Goal: Navigation & Orientation: Find specific page/section

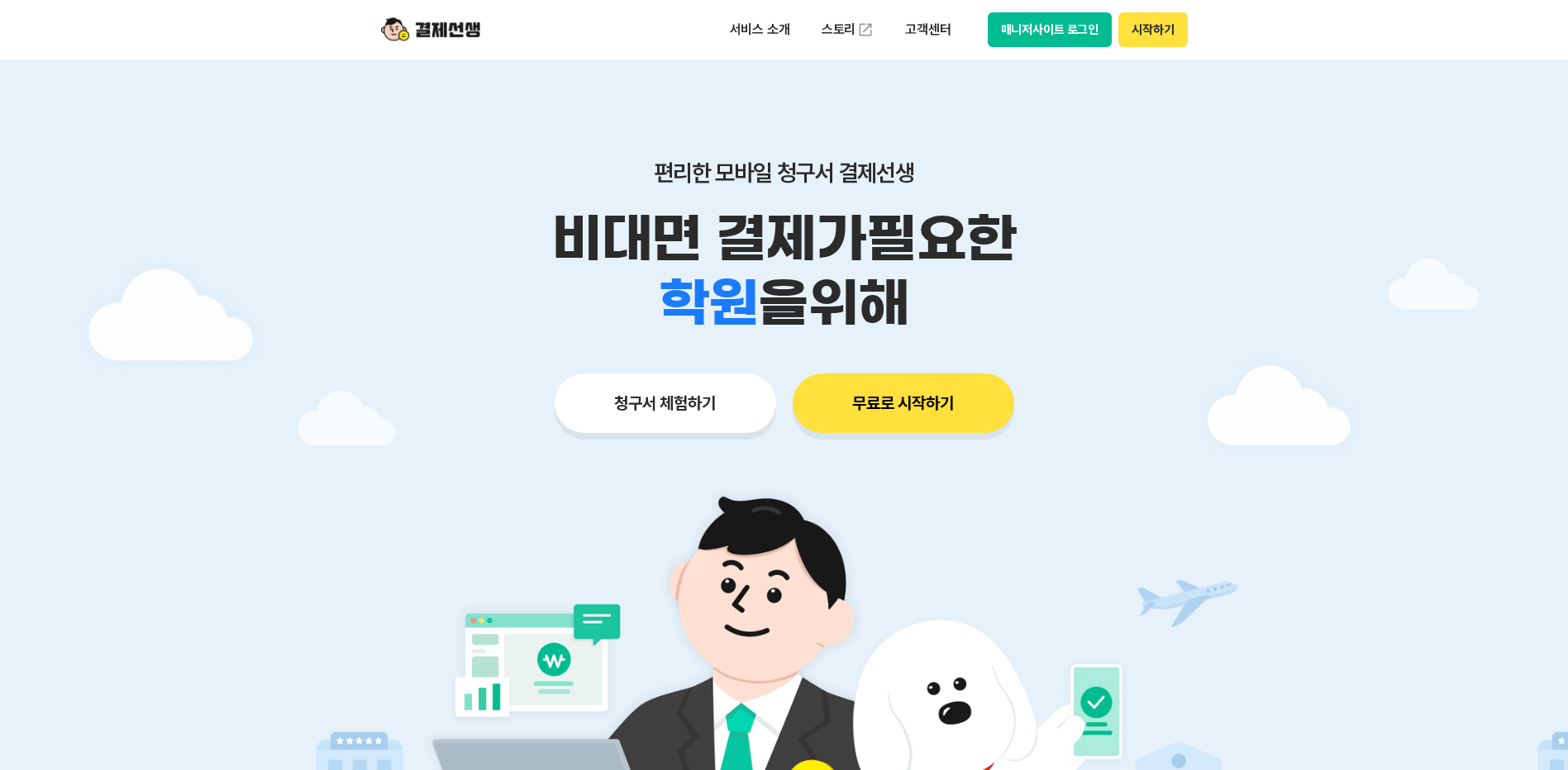
click at [1016, 18] on button "매니저사이트 로그인" at bounding box center [1049, 30] width 124 height 35
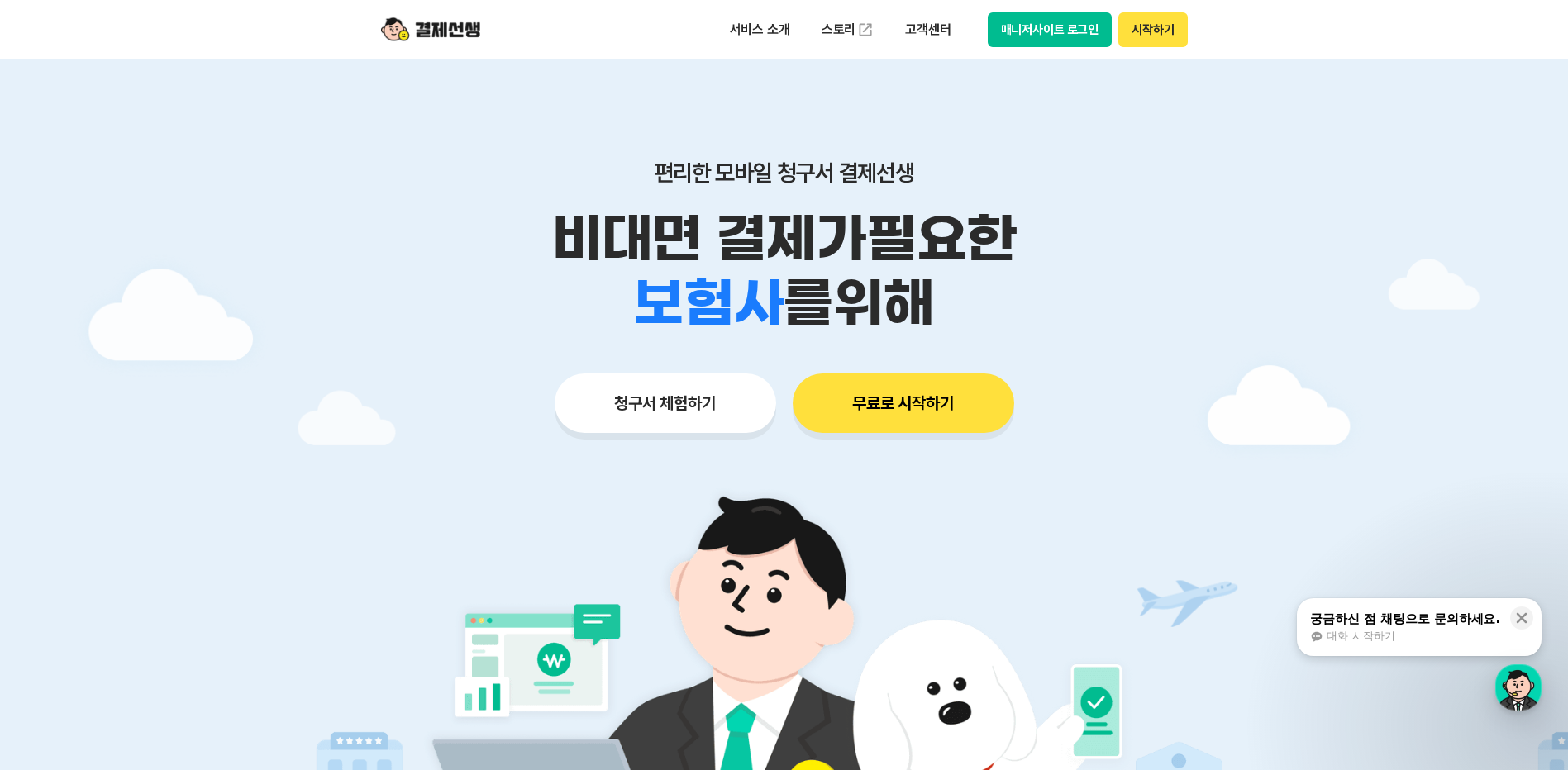
click at [1043, 30] on button "매니저사이트 로그인" at bounding box center [1049, 30] width 124 height 35
click at [1029, 21] on button "매니저사이트 로그인" at bounding box center [1049, 30] width 124 height 35
click at [1024, 21] on button "매니저사이트 로그인" at bounding box center [1049, 30] width 124 height 35
click at [1085, 30] on button "매니저사이트 로그인" at bounding box center [1049, 30] width 124 height 35
click at [1078, 40] on button "매니저사이트 로그인" at bounding box center [1049, 30] width 124 height 35
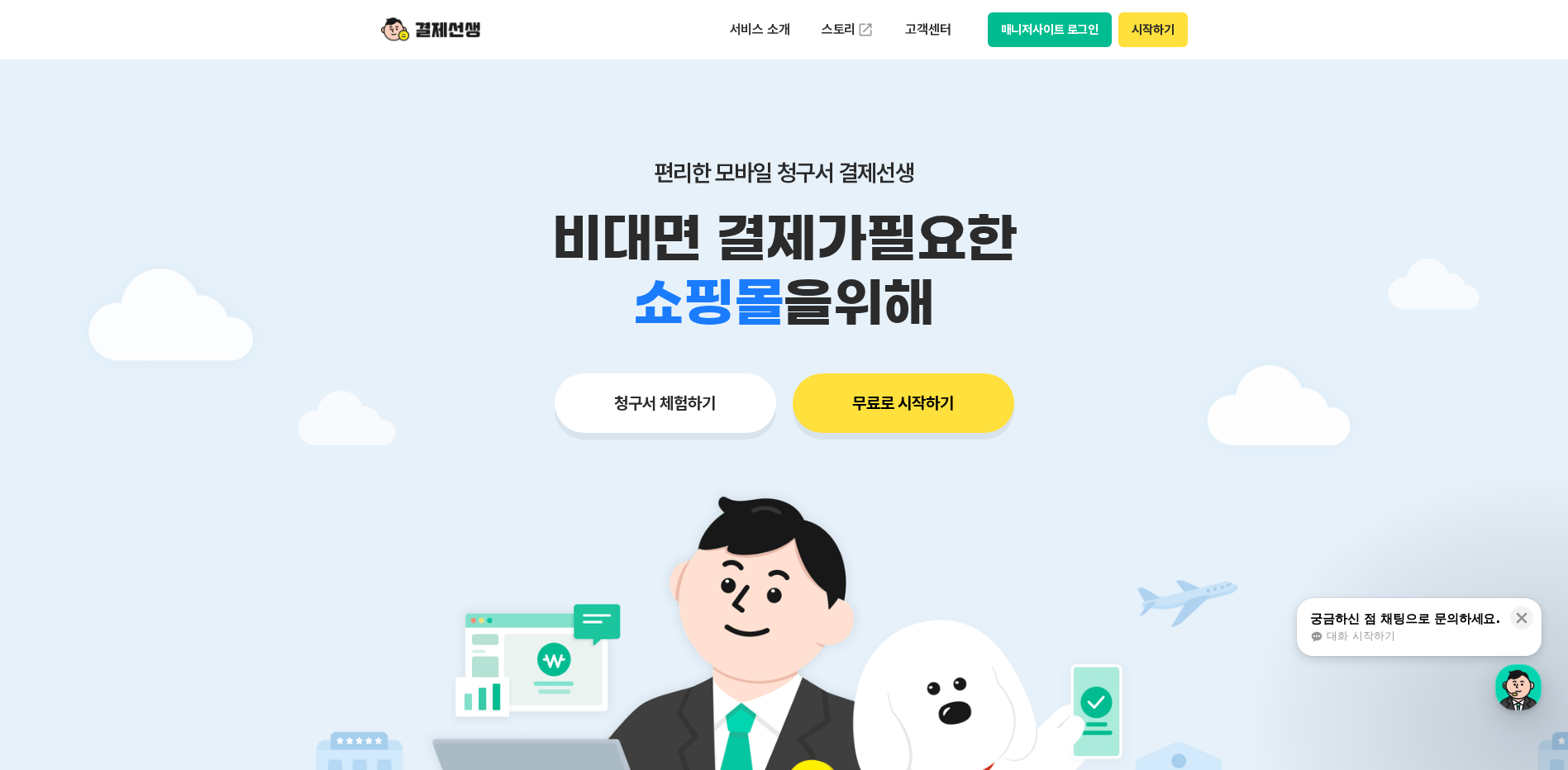
click at [1047, 26] on button "매니저사이트 로그인" at bounding box center [1049, 30] width 124 height 35
click at [990, 15] on button "매니저사이트 로그인" at bounding box center [1049, 30] width 124 height 35
click at [997, 39] on button "매니저사이트 로그인" at bounding box center [1049, 30] width 124 height 35
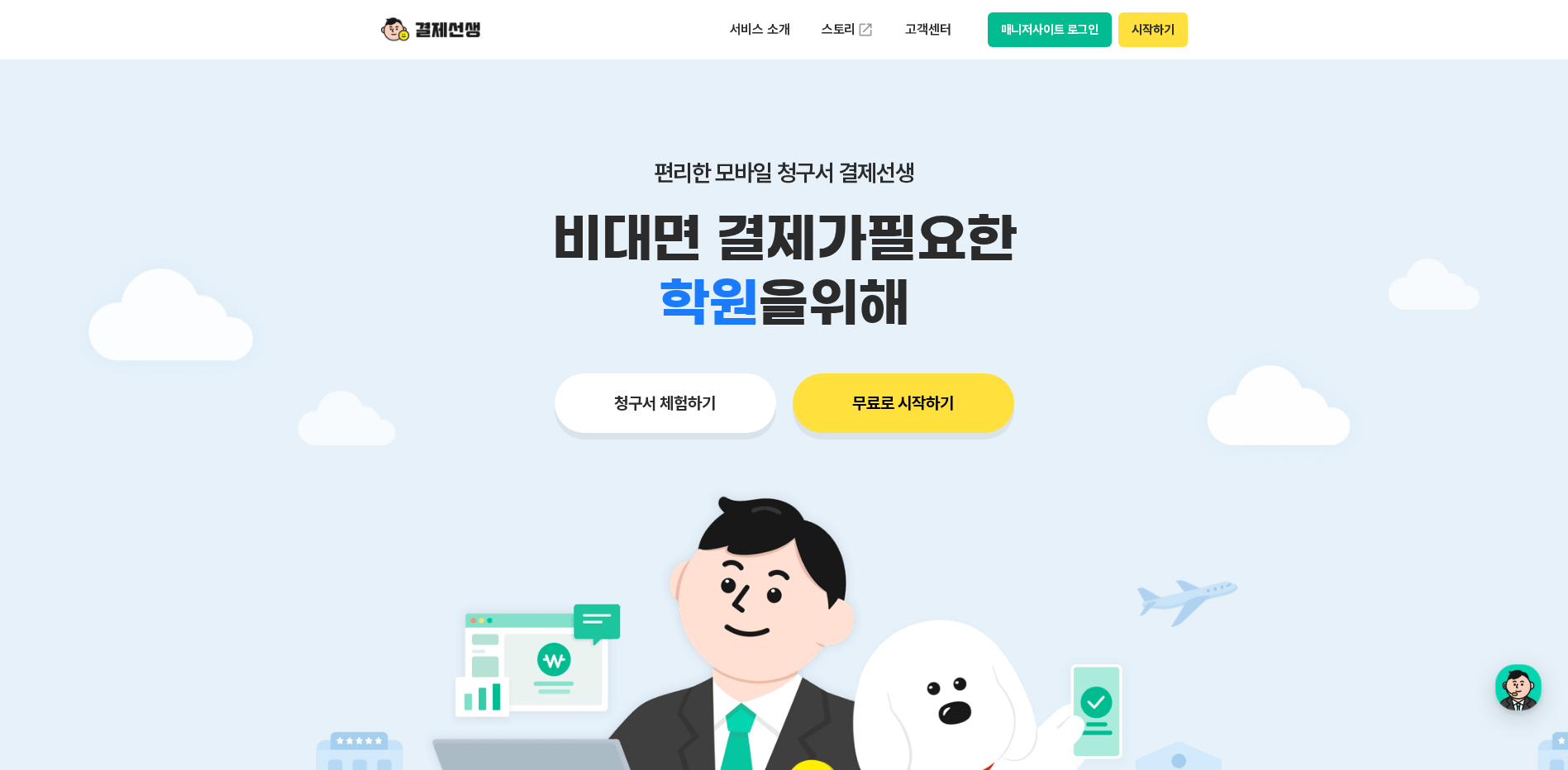
click at [1075, 36] on button "매니저사이트 로그인" at bounding box center [1049, 30] width 124 height 35
click at [1151, 49] on div "서비스 소개 스토리 고객센터 매니저사이트 로그인 시작하기" at bounding box center [785, 30] width 847 height 59
click at [1158, 33] on button "시작하기" at bounding box center [1152, 30] width 69 height 35
